Goal: Task Accomplishment & Management: Use online tool/utility

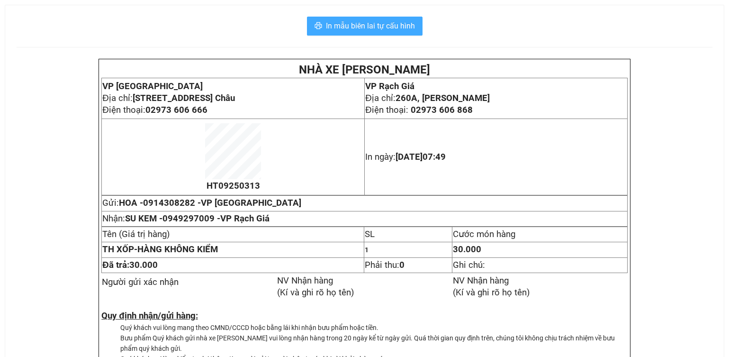
click at [384, 22] on span "In mẫu biên lai tự cấu hình" at bounding box center [370, 26] width 89 height 12
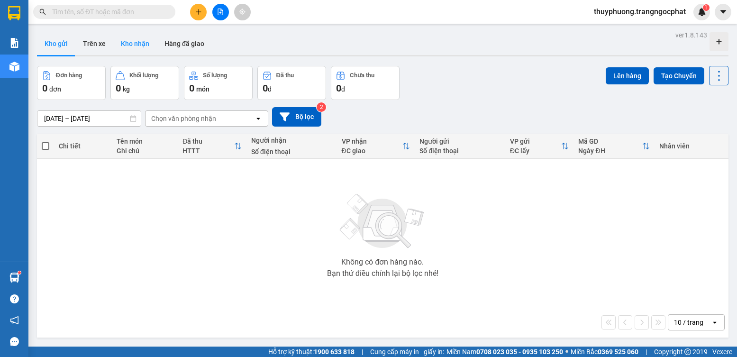
click at [128, 44] on button "Kho nhận" at bounding box center [135, 43] width 44 height 23
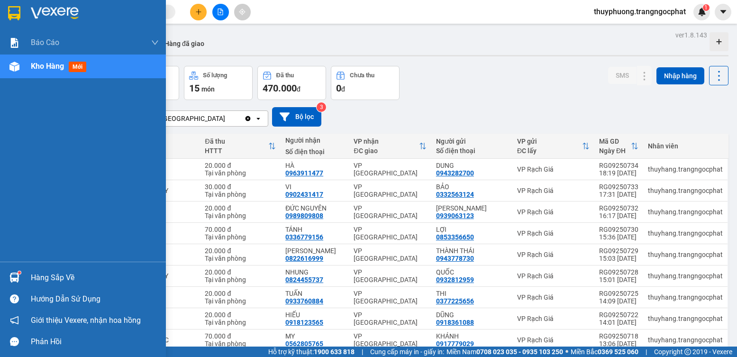
click at [45, 275] on div "Hàng sắp về" at bounding box center [95, 278] width 128 height 14
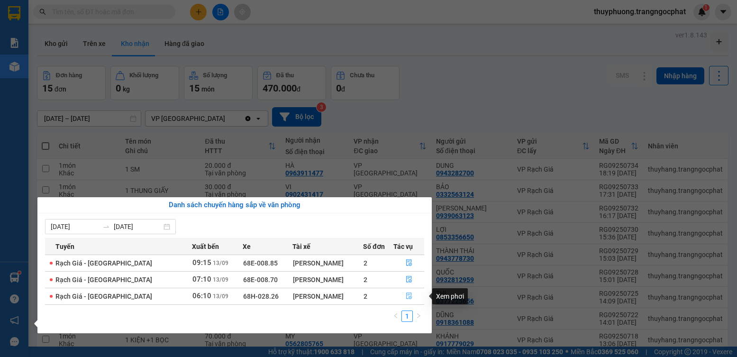
click at [407, 296] on icon "file-done" at bounding box center [409, 295] width 7 height 7
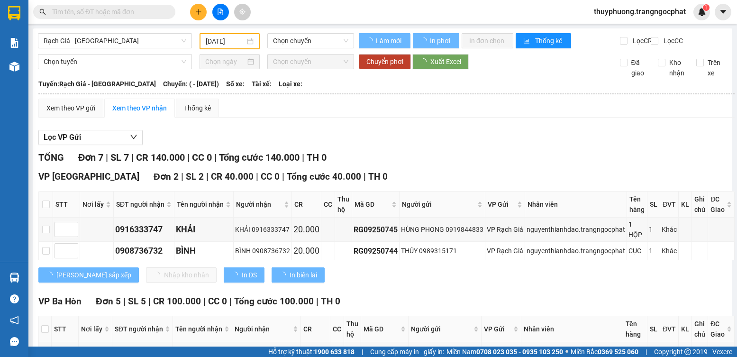
type input "13/09/2025"
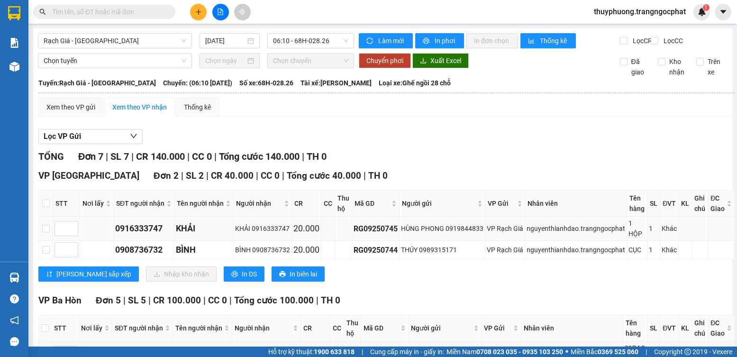
scroll to position [95, 0]
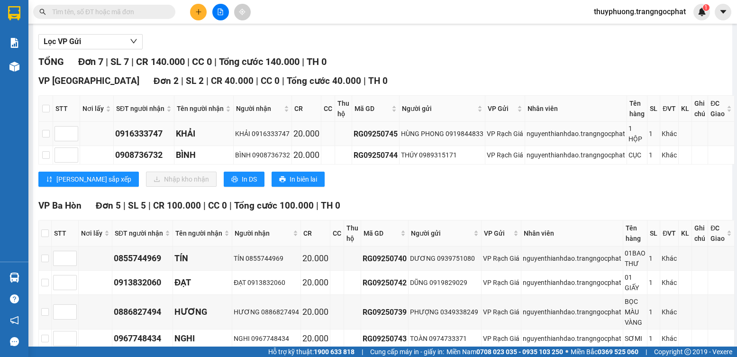
click at [143, 140] on div "0916333747" at bounding box center [143, 133] width 57 height 13
copy div "0916333747"
drag, startPoint x: 151, startPoint y: 155, endPoint x: 143, endPoint y: 165, distance: 13.5
click at [150, 155] on td "0908736732" at bounding box center [144, 155] width 61 height 18
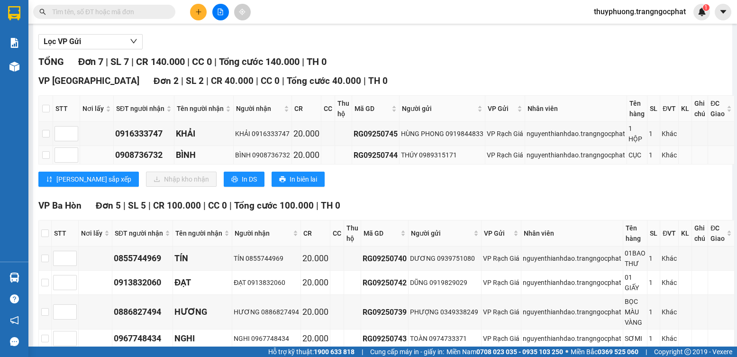
click at [142, 162] on div "0908736732" at bounding box center [143, 154] width 57 height 13
copy div "0908736732"
click at [43, 112] on input "checkbox" at bounding box center [46, 109] width 8 height 8
checkbox input "true"
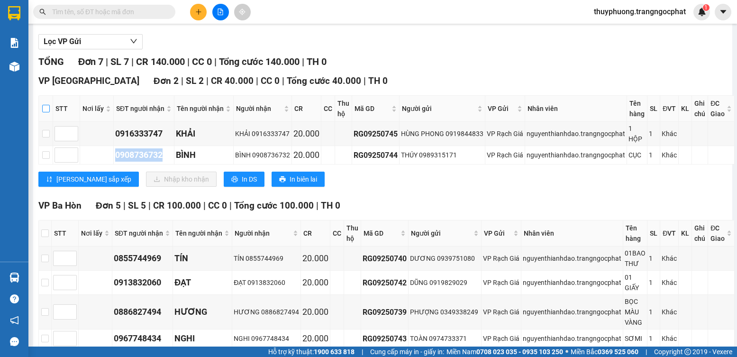
checkbox input "true"
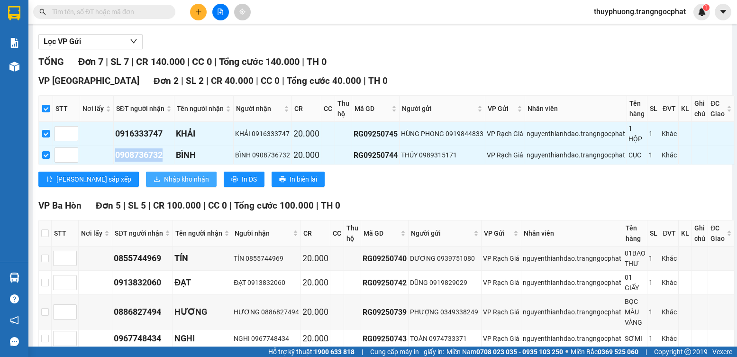
click at [164, 184] on span "Nhập kho nhận" at bounding box center [186, 179] width 45 height 10
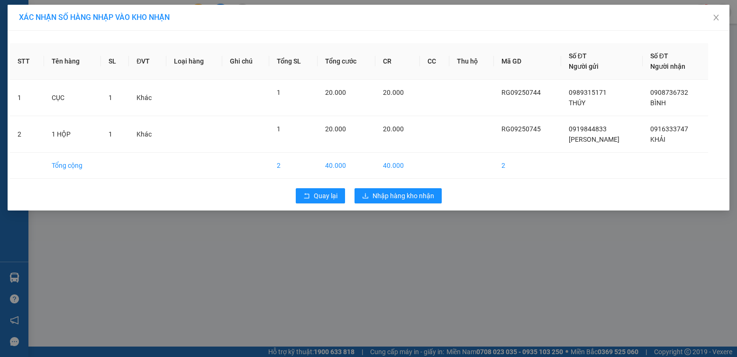
click at [403, 205] on div "Quay lại Nhập hàng kho nhận" at bounding box center [368, 195] width 717 height 25
click at [402, 201] on button "Nhập hàng kho nhận" at bounding box center [398, 195] width 87 height 15
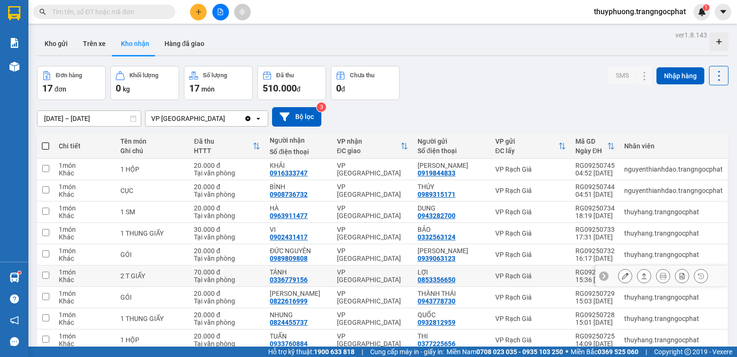
scroll to position [47, 0]
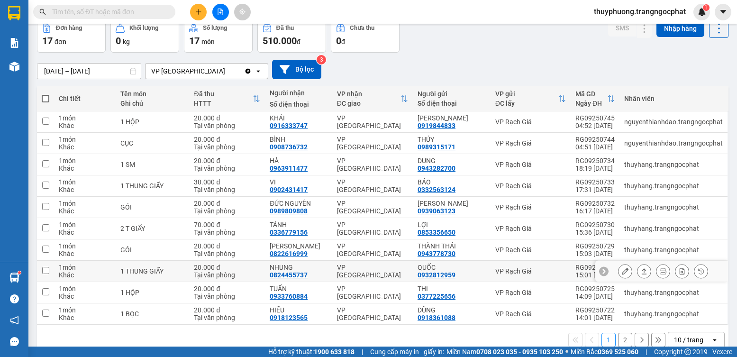
click at [640, 271] on button at bounding box center [643, 271] width 13 height 17
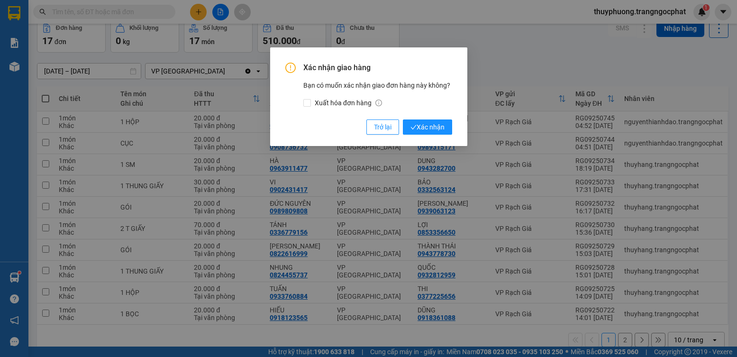
click at [403, 119] on button "Xác nhận" at bounding box center [427, 126] width 49 height 15
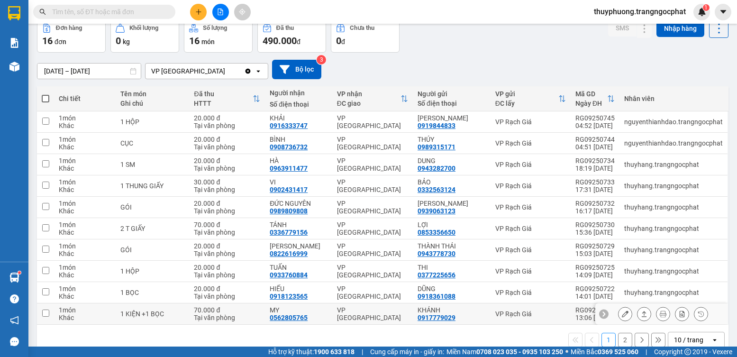
click at [641, 312] on icon at bounding box center [644, 313] width 7 height 7
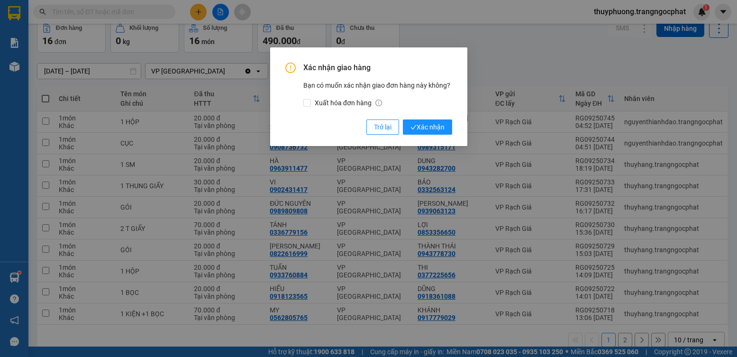
click at [403, 119] on button "Xác nhận" at bounding box center [427, 126] width 49 height 15
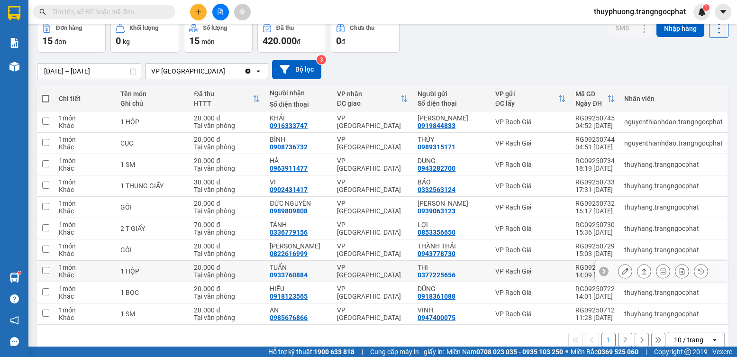
scroll to position [64, 0]
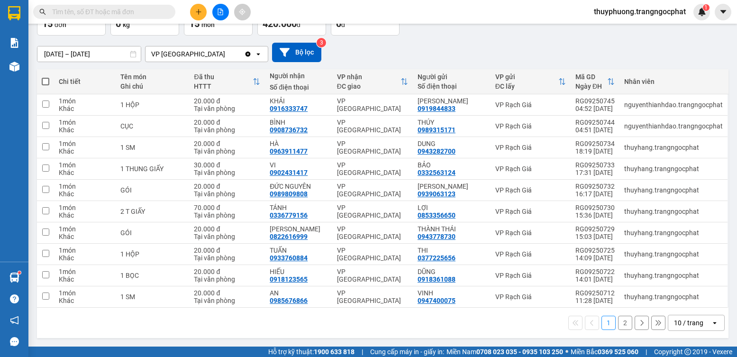
click at [618, 322] on button "2" at bounding box center [625, 323] width 14 height 14
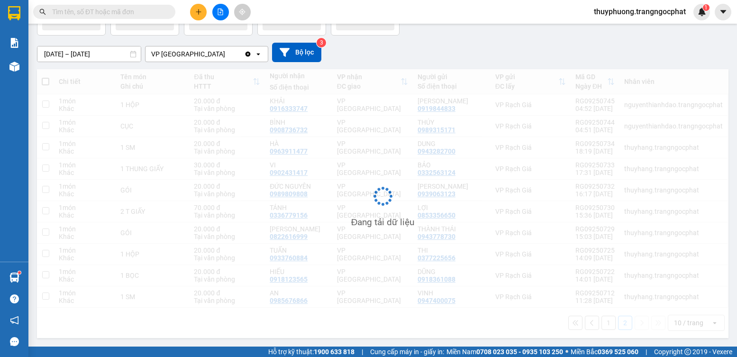
scroll to position [44, 0]
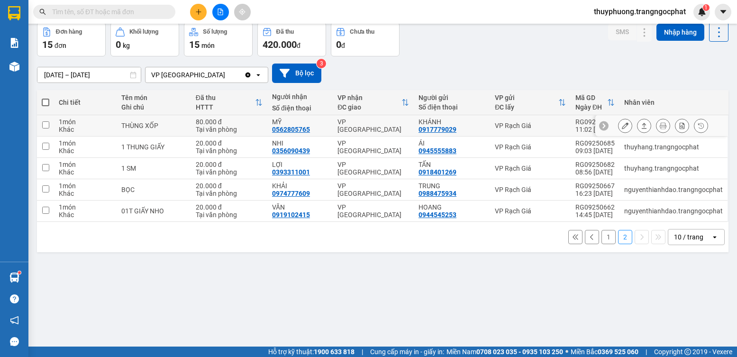
click at [641, 123] on icon at bounding box center [644, 125] width 7 height 7
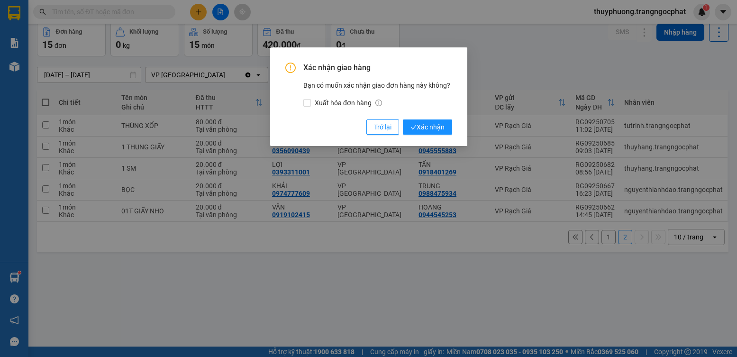
click at [403, 119] on button "Xác nhận" at bounding box center [427, 126] width 49 height 15
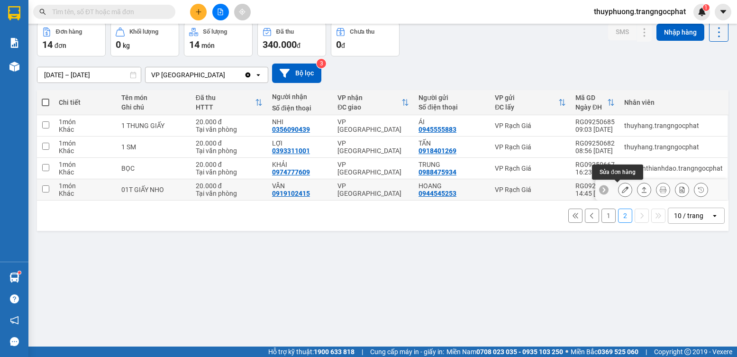
click at [641, 191] on icon at bounding box center [644, 189] width 7 height 7
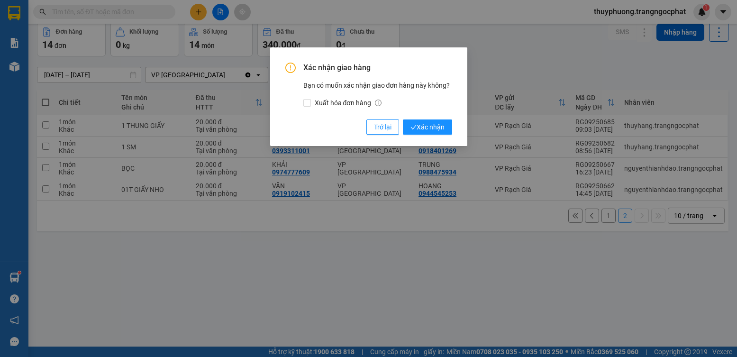
click at [403, 119] on button "Xác nhận" at bounding box center [427, 126] width 49 height 15
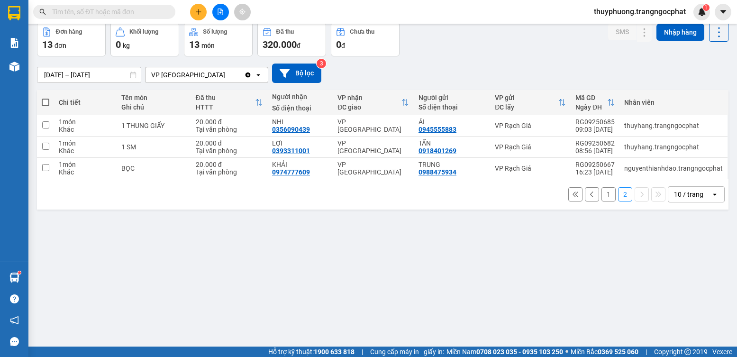
click at [601, 196] on button "1" at bounding box center [608, 194] width 14 height 14
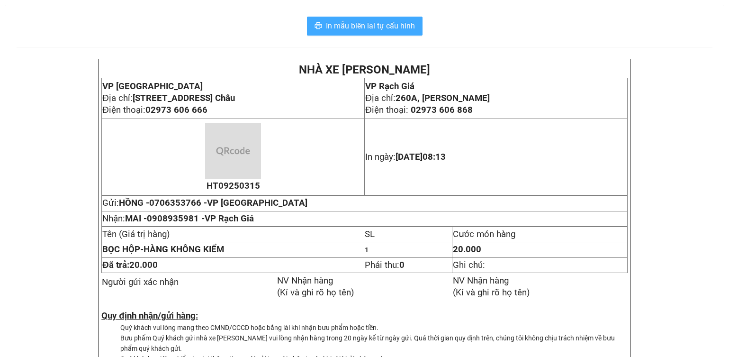
click at [388, 29] on span "In mẫu biên lai tự cấu hình" at bounding box center [370, 26] width 89 height 12
